Goal: Check status: Check status

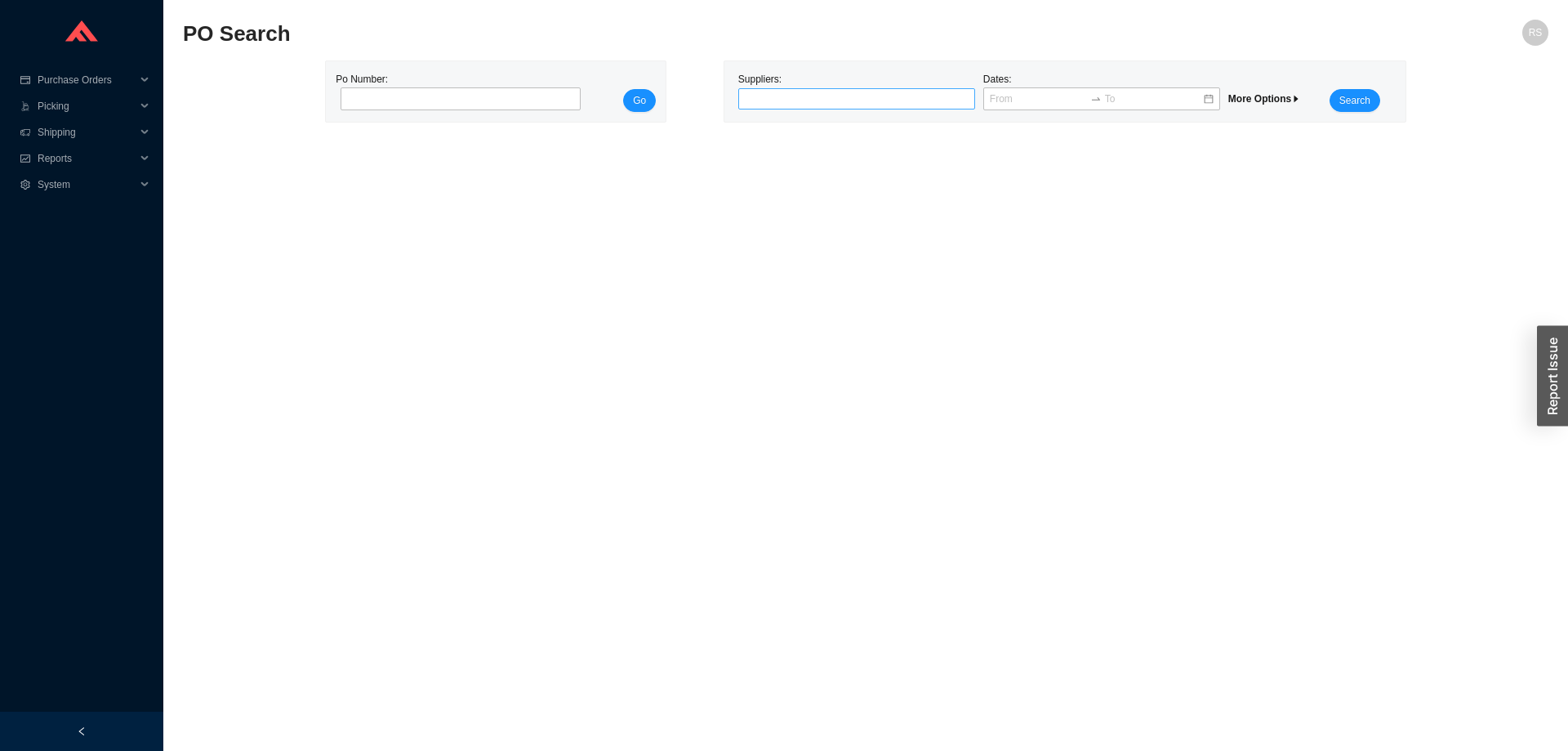
click at [758, 103] on div at bounding box center [850, 99] width 216 height 17
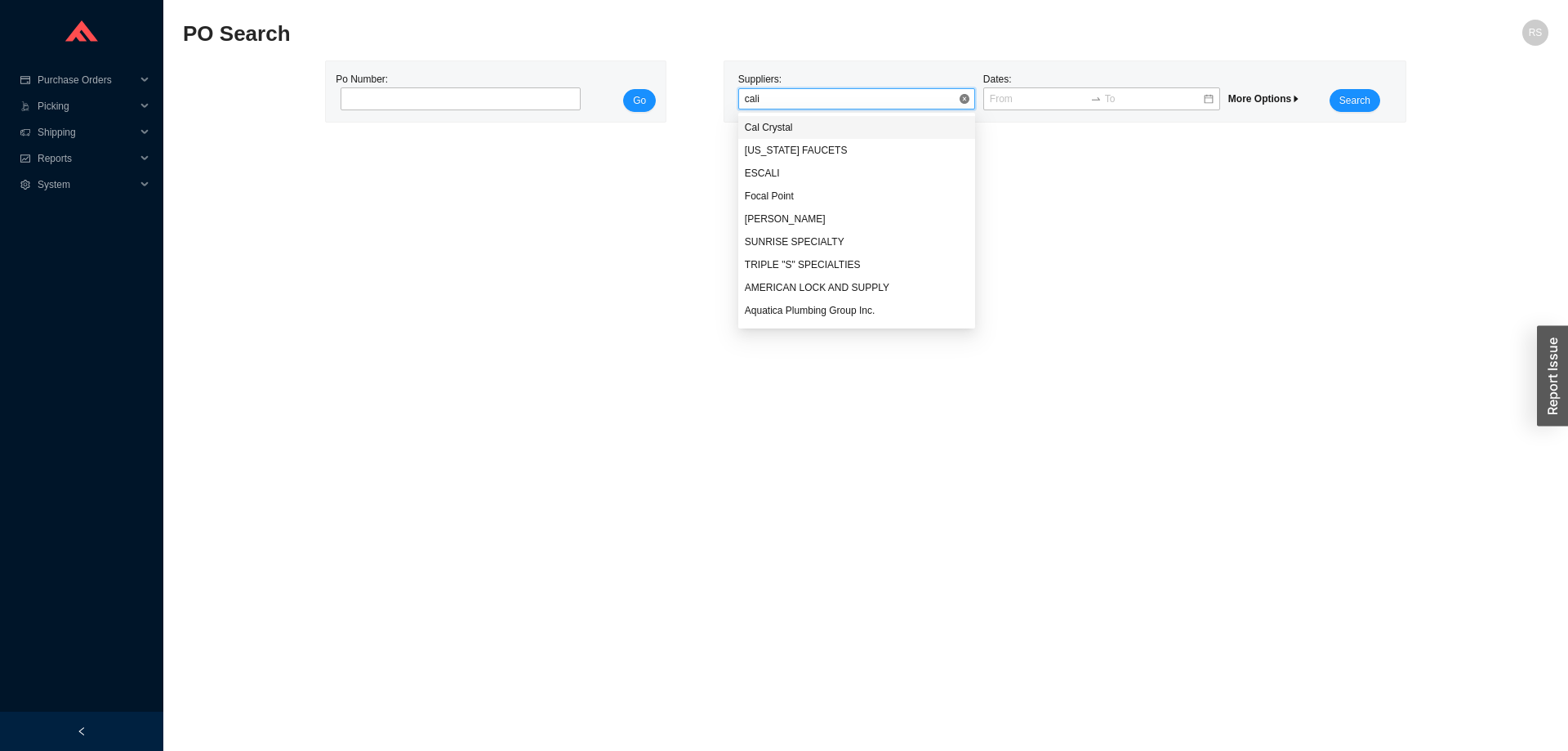
type input "calif"
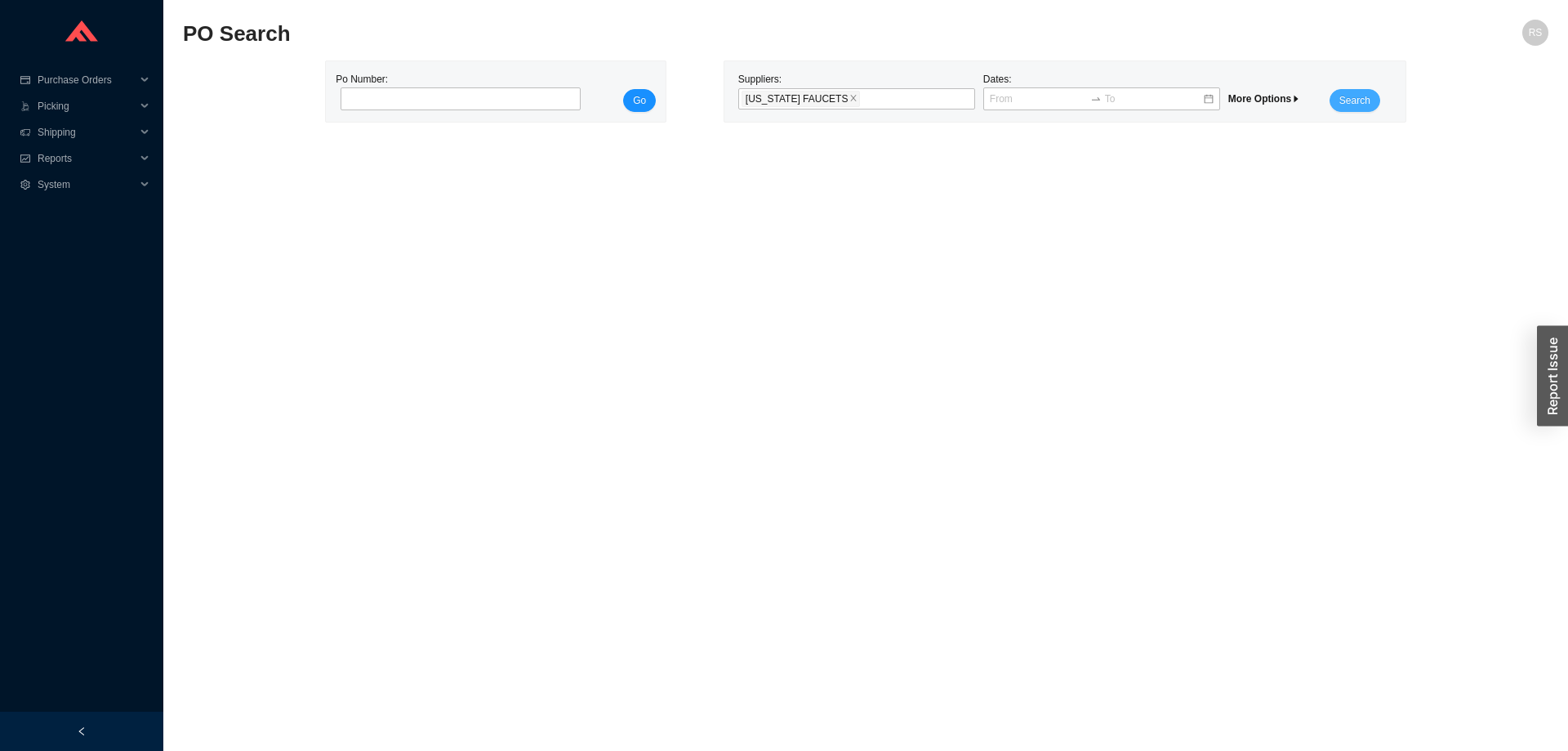
click at [1357, 105] on span "Search" at bounding box center [1355, 101] width 31 height 17
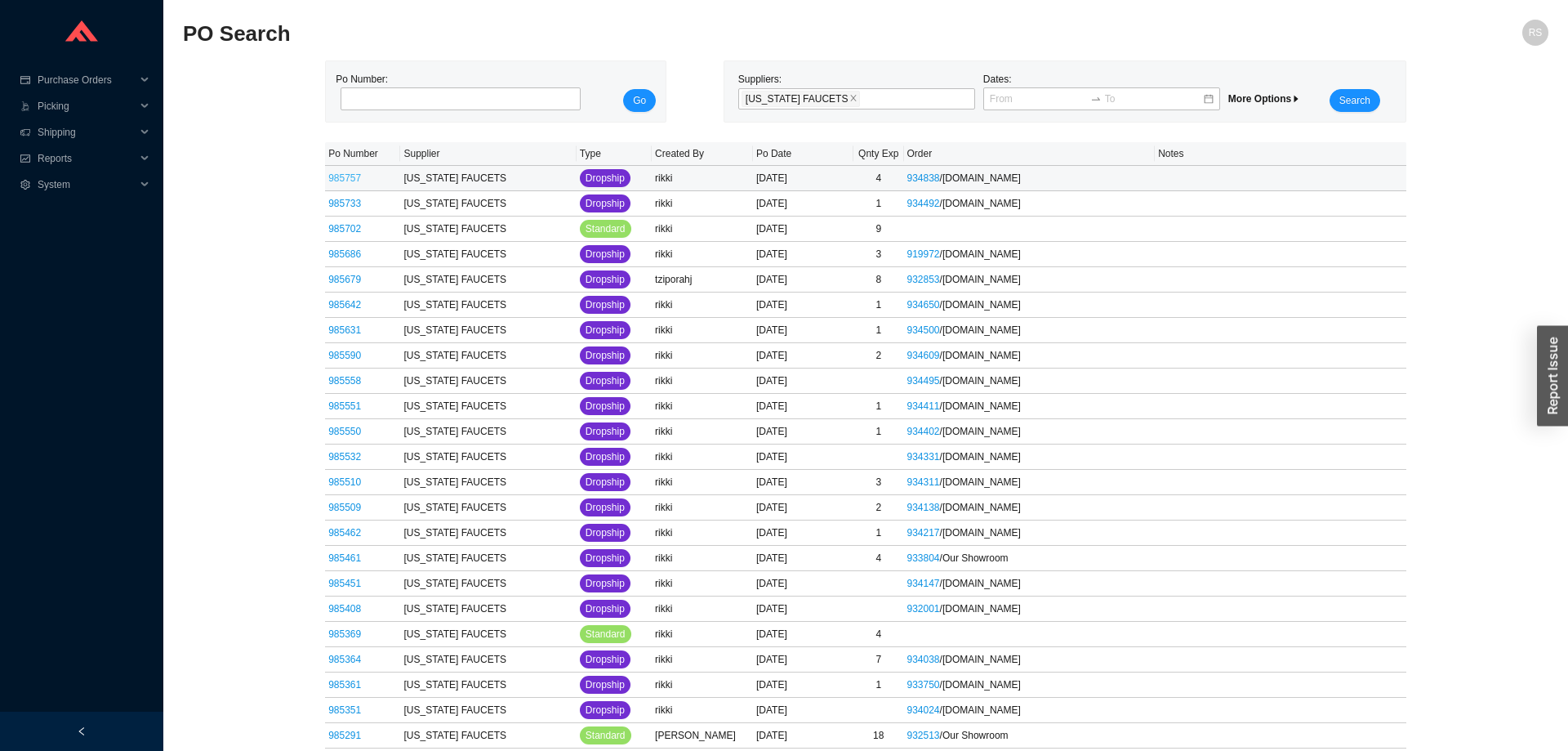
click at [336, 182] on link "985757" at bounding box center [344, 178] width 32 height 11
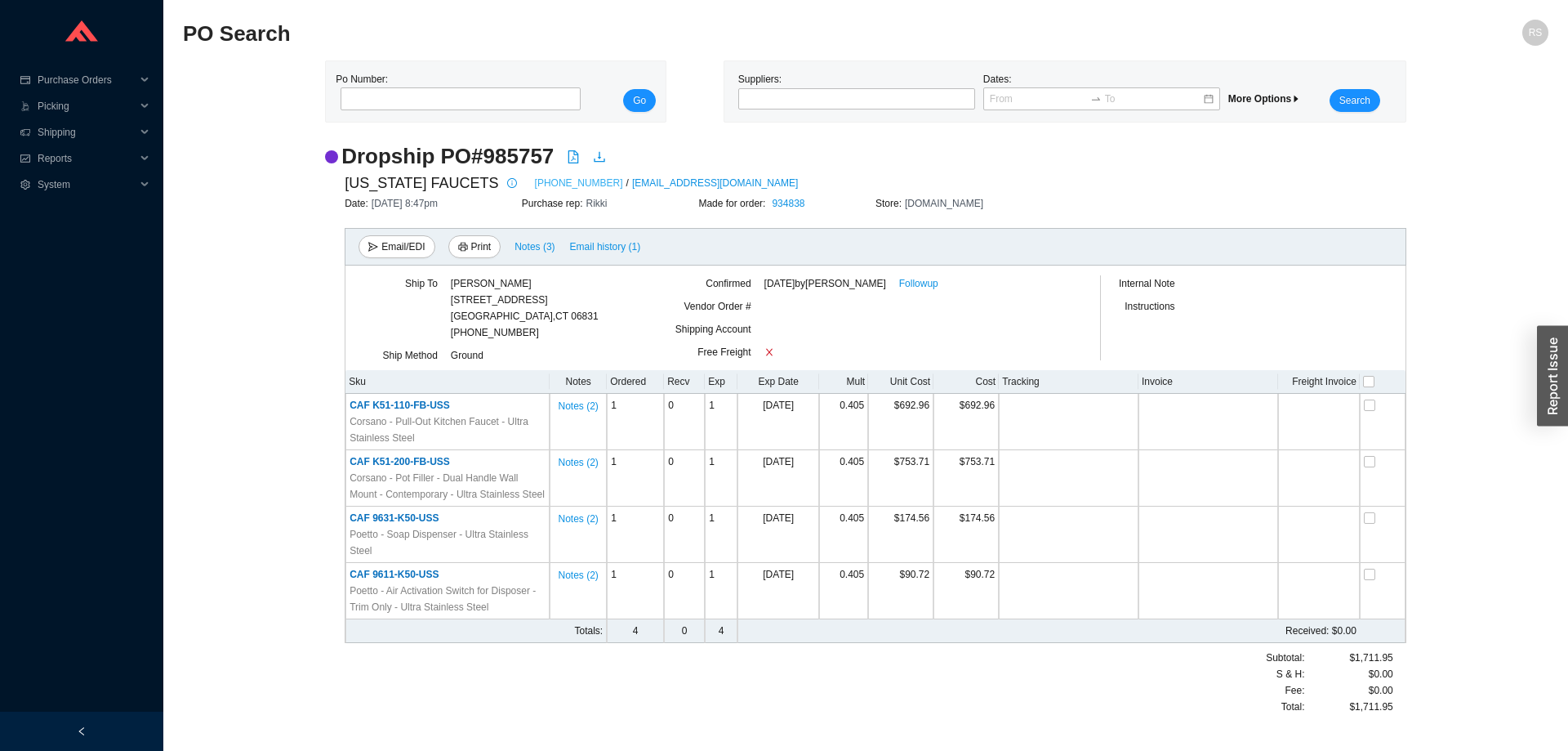
click at [552, 186] on link "800-822-8855" at bounding box center [579, 183] width 89 height 17
click at [438, 101] on input "tel" at bounding box center [461, 99] width 240 height 23
paste input "976910"
type input "976910"
click at [638, 101] on span "Go" at bounding box center [639, 101] width 13 height 17
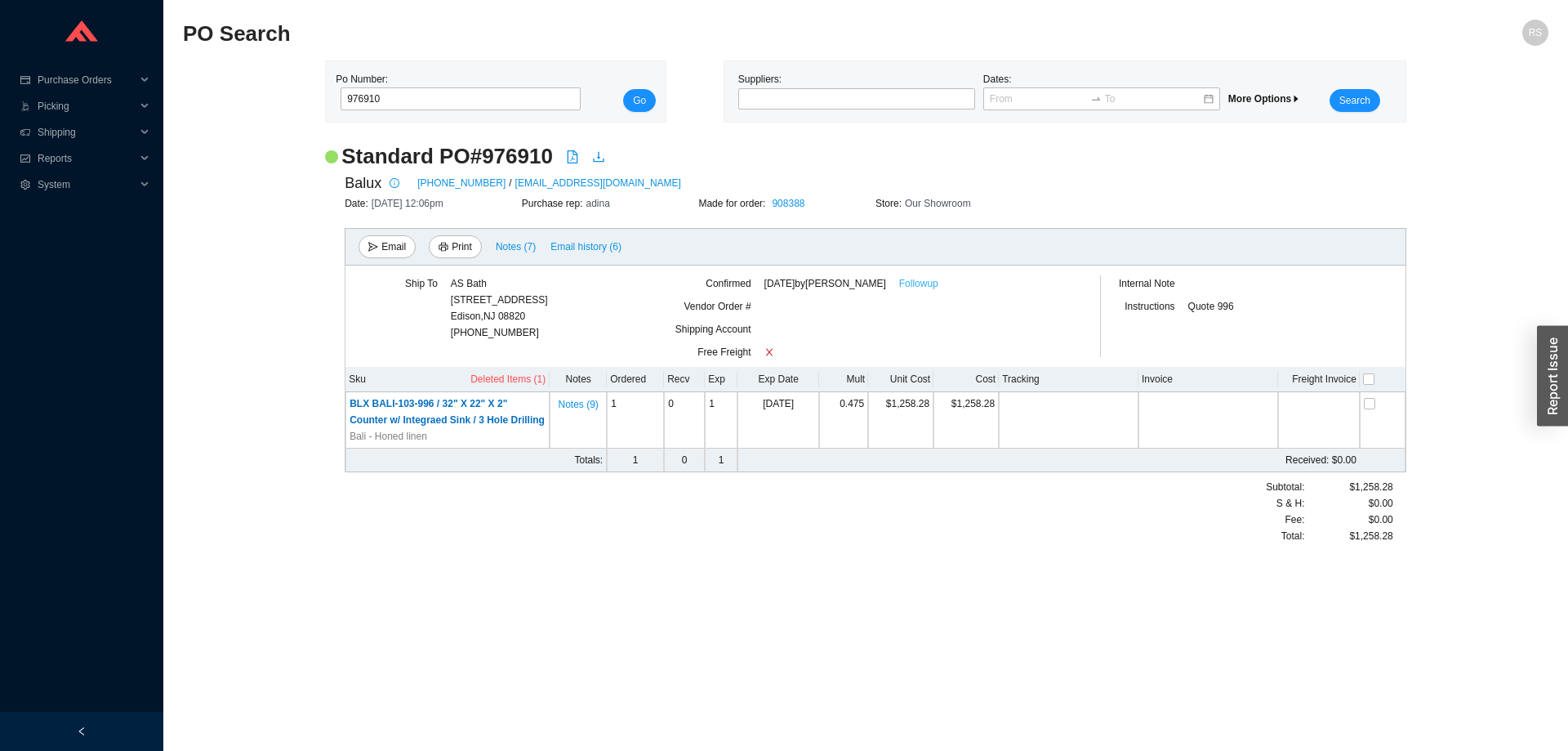
click at [926, 286] on link "Followup" at bounding box center [919, 284] width 39 height 17
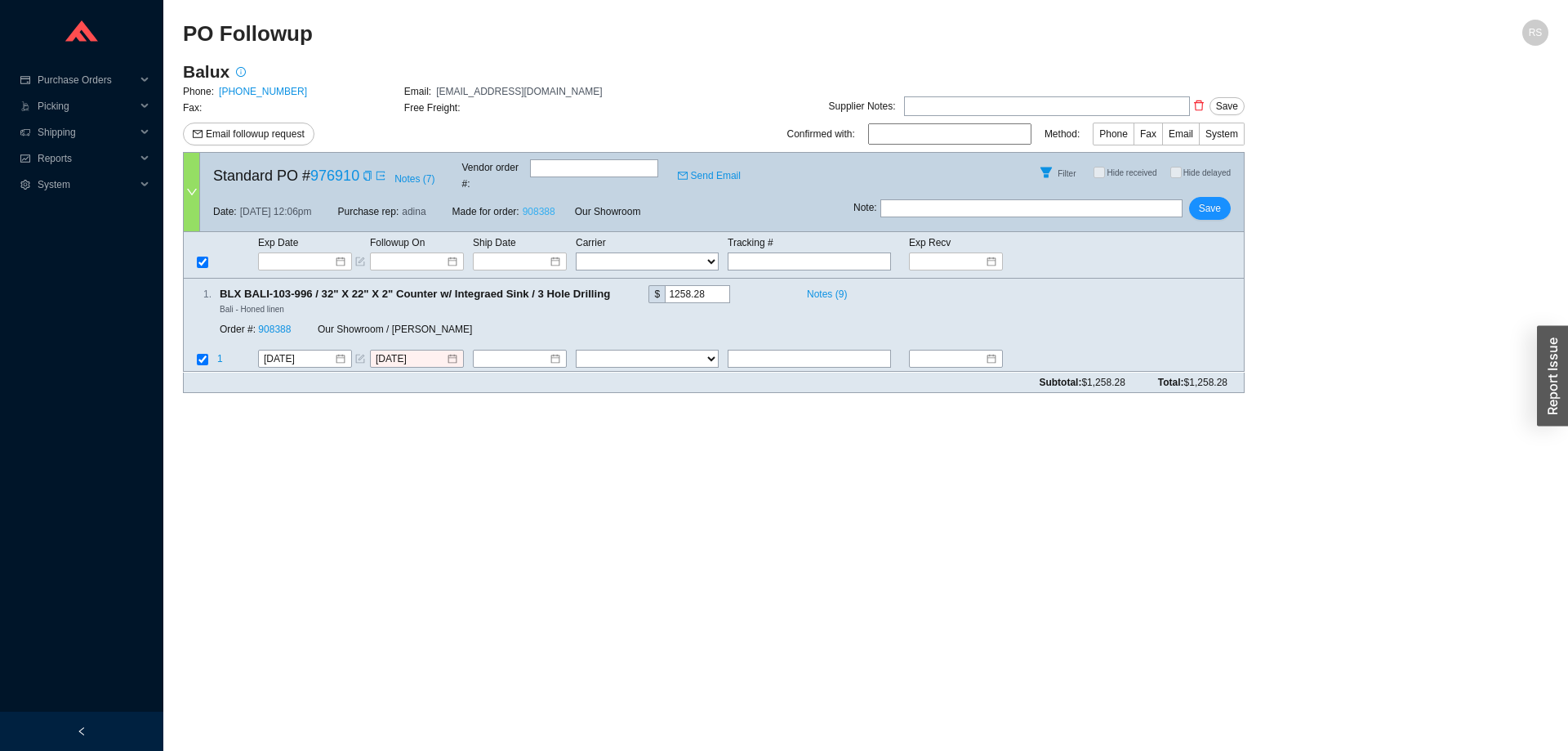
click at [530, 206] on link "908388" at bounding box center [538, 212] width 32 height 11
click at [343, 170] on link "976910" at bounding box center [334, 176] width 49 height 17
click at [364, 173] on icon "copy" at bounding box center [368, 176] width 10 height 10
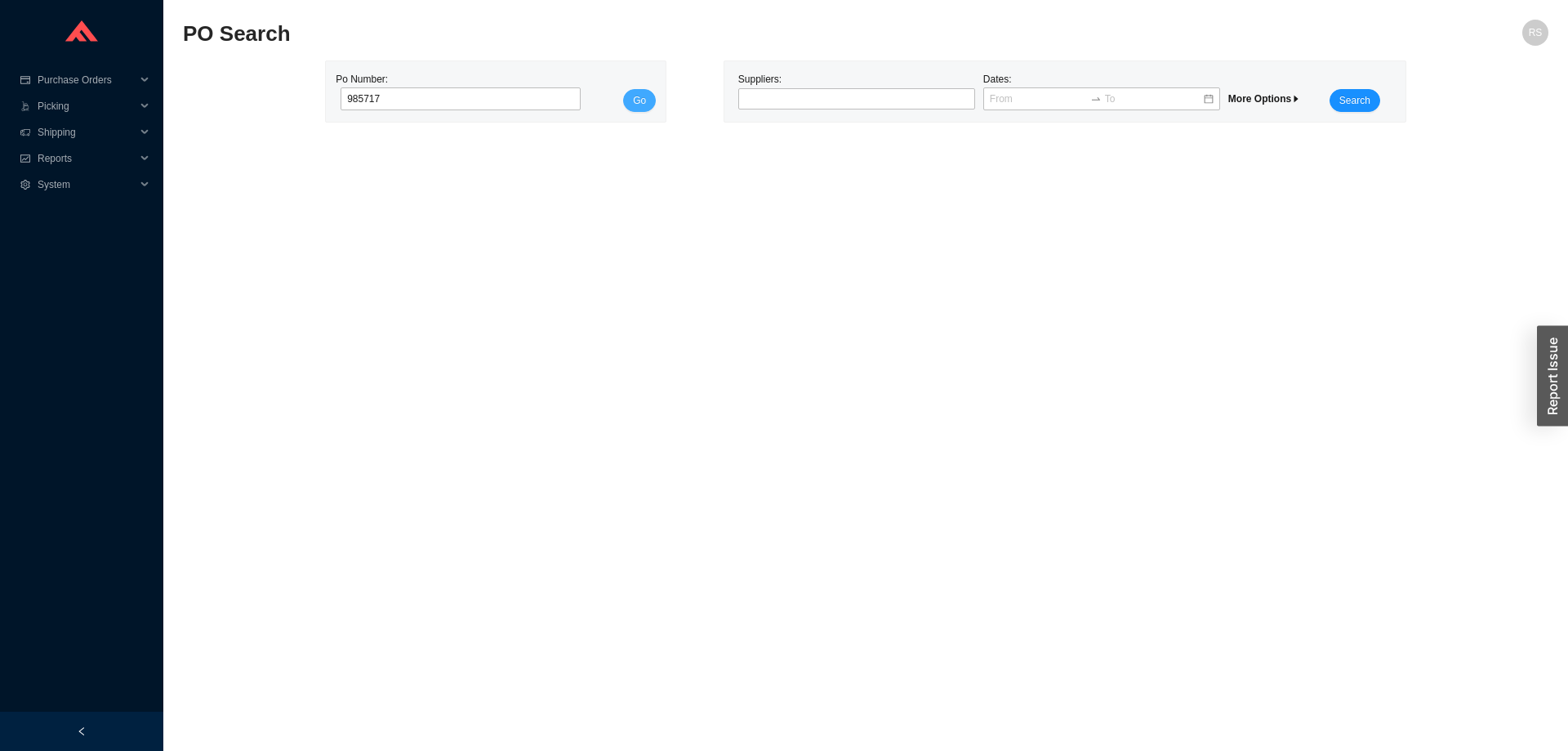
type input "985717"
click at [647, 103] on button "Go" at bounding box center [639, 100] width 32 height 23
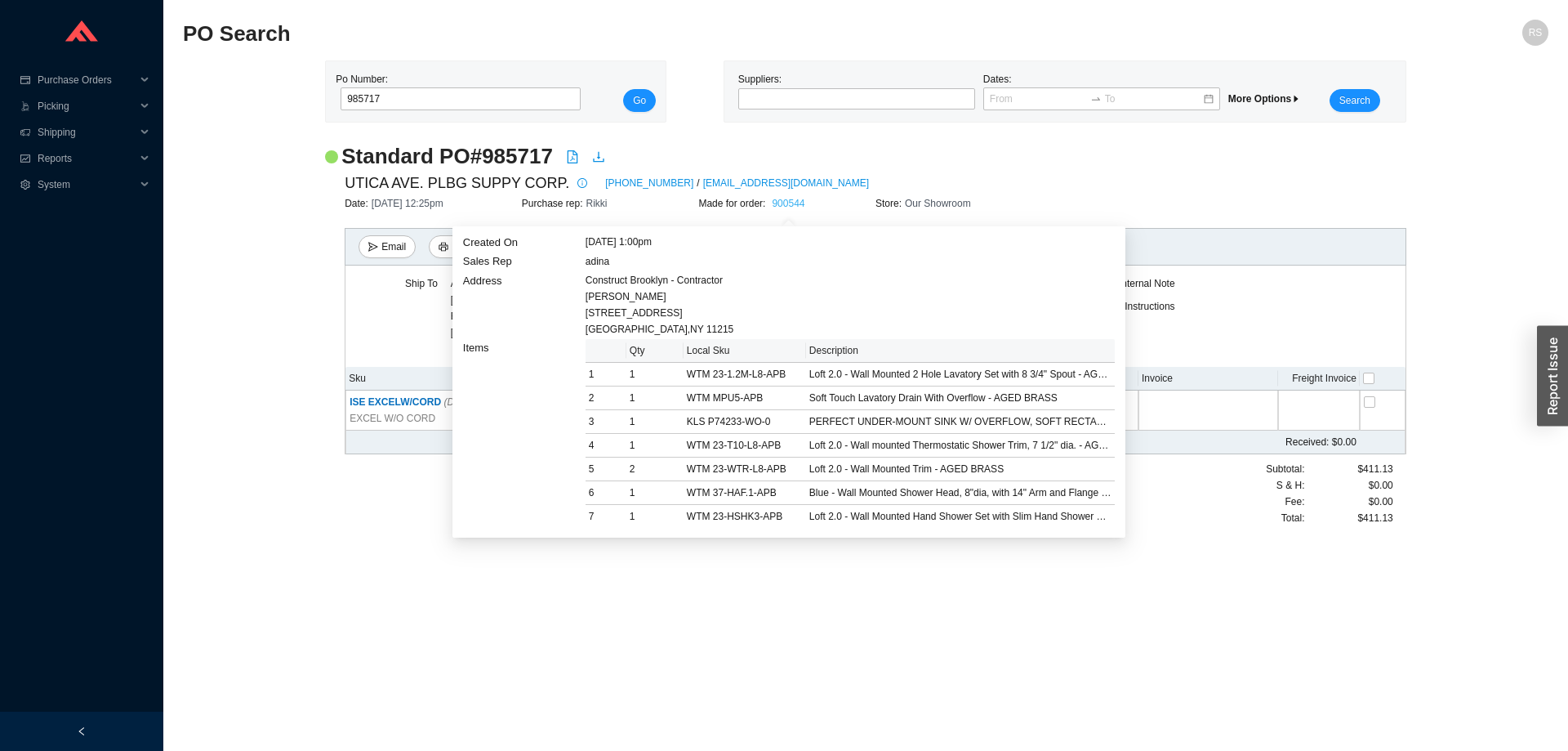
click at [802, 199] on link "900544" at bounding box center [788, 203] width 32 height 11
